Goal: Task Accomplishment & Management: Manage account settings

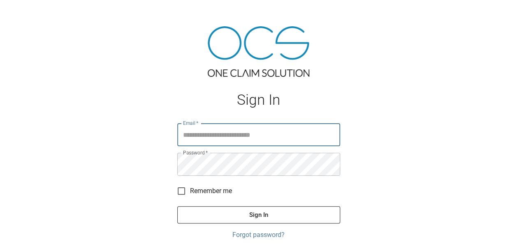
type input "**********"
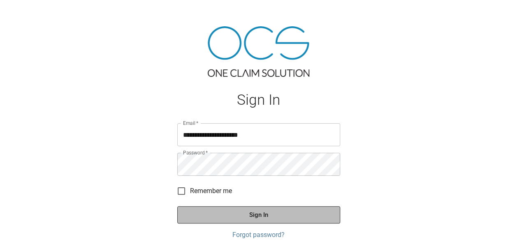
click at [223, 211] on button "Sign In" at bounding box center [258, 214] width 163 height 17
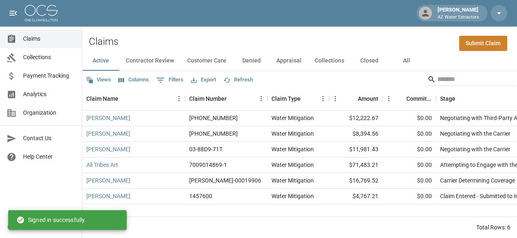
scroll to position [7, 0]
click at [168, 52] on button "Contractor Review" at bounding box center [149, 61] width 61 height 20
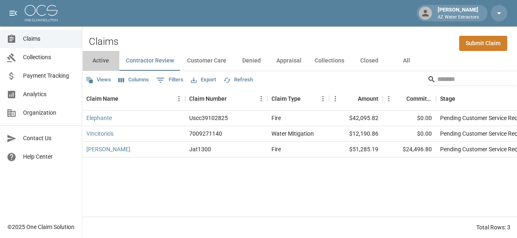
click at [101, 62] on button "Active" at bounding box center [100, 61] width 37 height 20
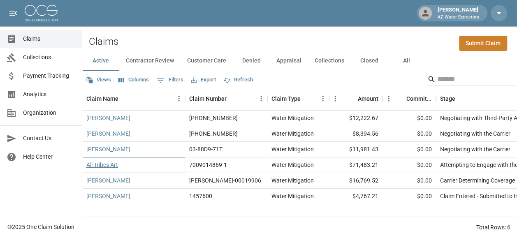
click at [95, 161] on link "All Tribes Art" at bounding box center [102, 165] width 32 height 8
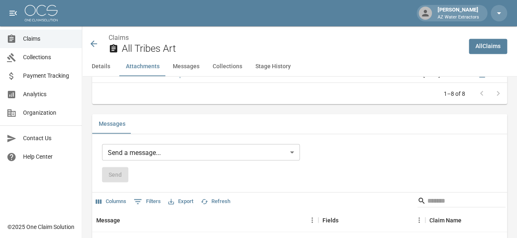
scroll to position [710, 0]
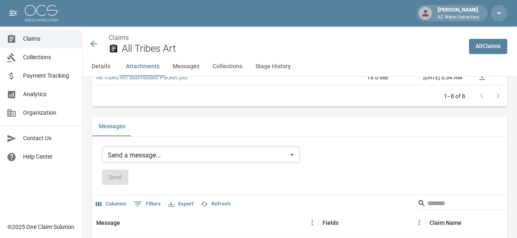
click at [173, 154] on body "Chandler Jensen AZ Water Extractors Claims Collections Payment Tracking Analyti…" at bounding box center [258, 7] width 517 height 1434
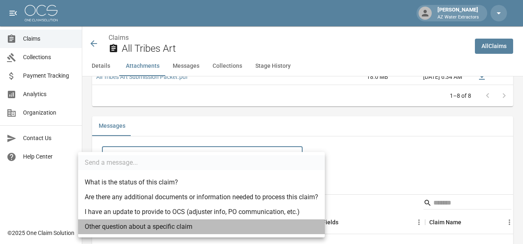
click at [161, 226] on li "Other question about a specific claim" at bounding box center [201, 226] width 247 height 15
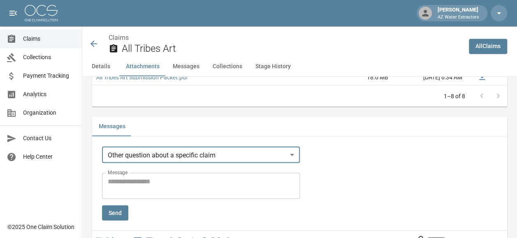
click at [205, 159] on body "Chandler Jensen AZ Water Extractors Claims Collections Payment Tracking Analyti…" at bounding box center [258, 25] width 517 height 1470
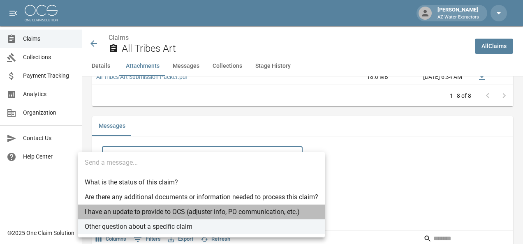
click at [191, 214] on li "I have an update to provide to OCS (adjuster info, PO communication, etc.)" at bounding box center [201, 212] width 247 height 15
type input "**********"
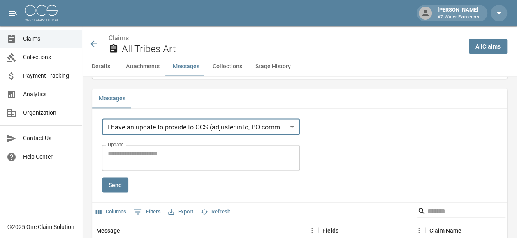
scroll to position [751, 0]
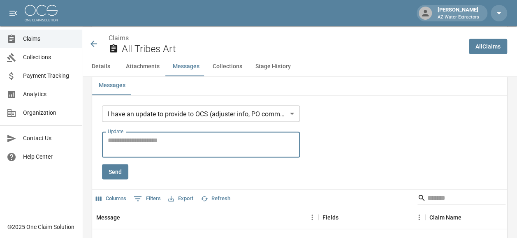
click at [141, 147] on textarea "Update" at bounding box center [201, 144] width 186 height 19
paste textarea "**********"
click at [286, 147] on textarea "**********" at bounding box center [202, 144] width 189 height 19
paste textarea "**********"
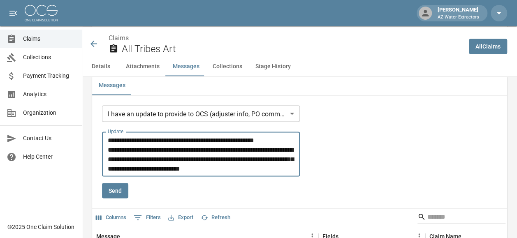
type textarea "**********"
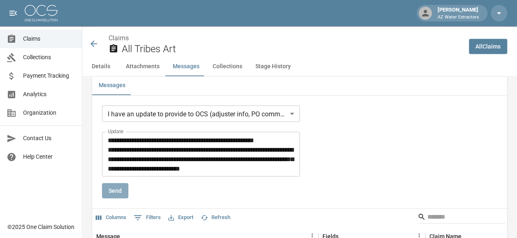
click at [104, 198] on button "Send" at bounding box center [115, 190] width 26 height 15
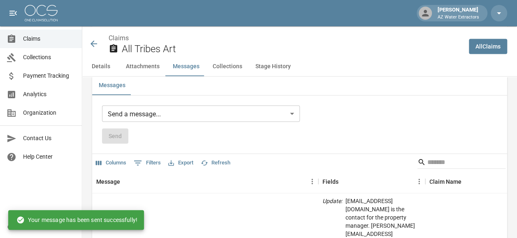
click at [99, 39] on div "Claims All Tribes Art" at bounding box center [275, 44] width 373 height 22
click at [98, 42] on icon at bounding box center [94, 44] width 10 height 10
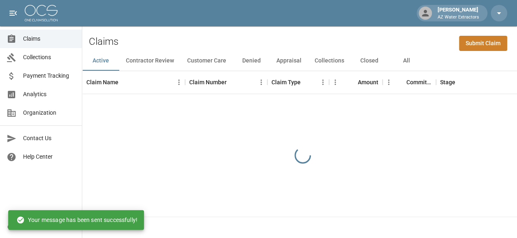
scroll to position [7, 0]
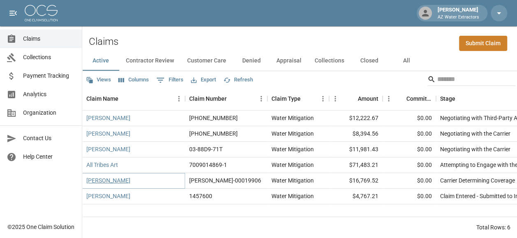
click at [101, 176] on link "Jem Turla" at bounding box center [108, 180] width 44 height 8
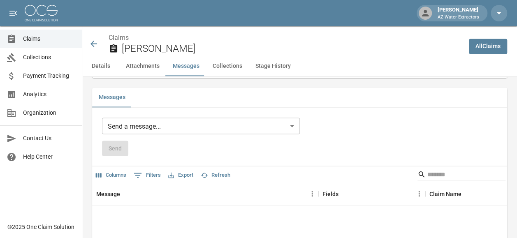
scroll to position [459, 0]
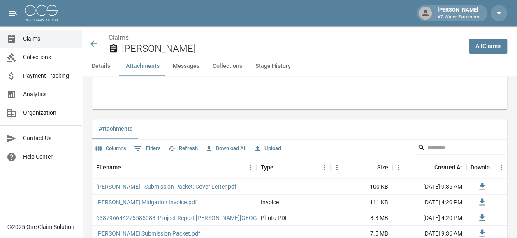
click at [95, 44] on icon at bounding box center [93, 43] width 7 height 7
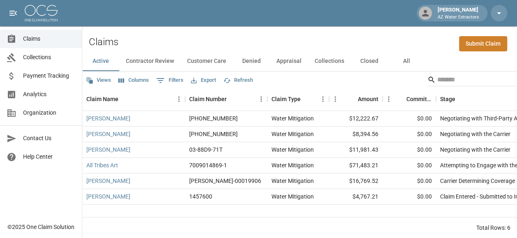
click at [163, 61] on button "Contractor Review" at bounding box center [149, 61] width 61 height 20
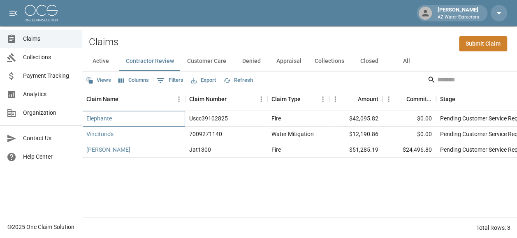
click at [108, 113] on div "Elephante" at bounding box center [133, 119] width 103 height 16
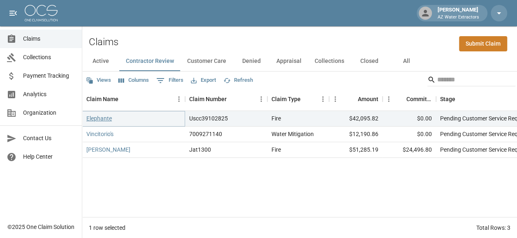
click at [108, 120] on link "Elephante" at bounding box center [98, 118] width 25 height 8
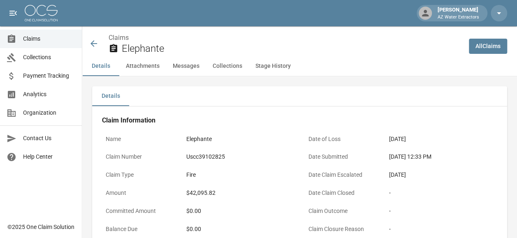
click at [92, 40] on icon at bounding box center [94, 44] width 10 height 10
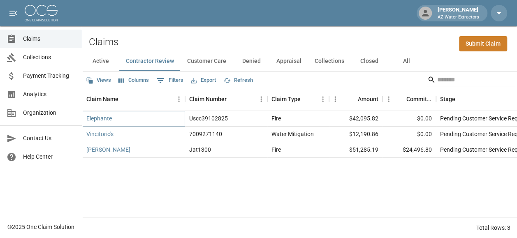
click at [99, 116] on link "Elephante" at bounding box center [98, 118] width 25 height 8
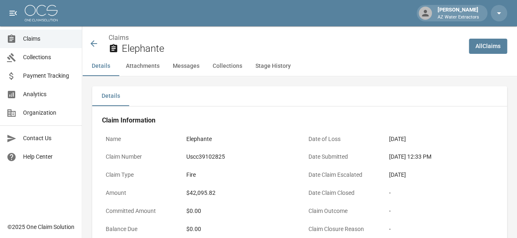
click at [96, 44] on icon at bounding box center [93, 43] width 7 height 7
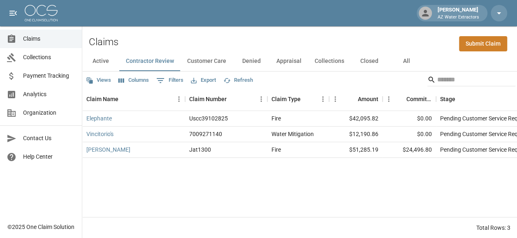
click at [100, 61] on button "Active" at bounding box center [100, 61] width 37 height 20
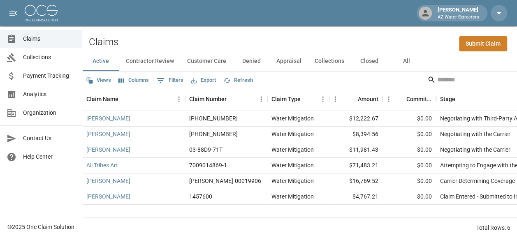
click at [46, 55] on span "Collections" at bounding box center [49, 57] width 52 height 9
